Goal: Find contact information: Find contact information

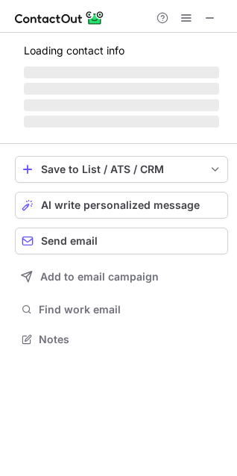
scroll to position [348, 237]
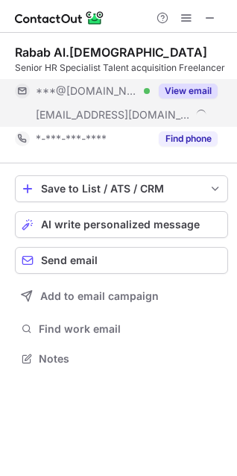
click at [180, 88] on button "View email" at bounding box center [188, 91] width 59 height 15
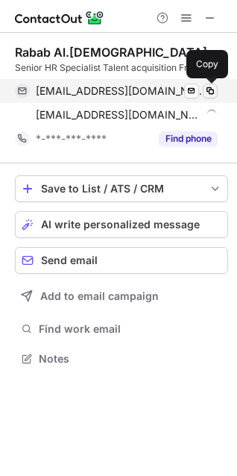
click at [212, 92] on span at bounding box center [210, 91] width 12 height 12
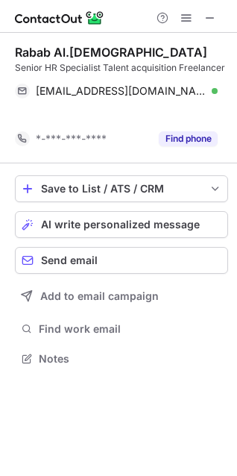
scroll to position [324, 237]
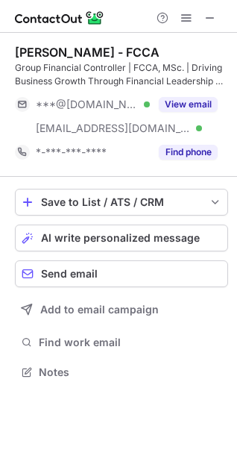
scroll to position [362, 237]
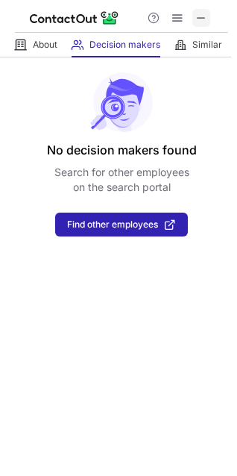
click at [200, 13] on span at bounding box center [201, 18] width 12 height 12
